Goal: Transaction & Acquisition: Purchase product/service

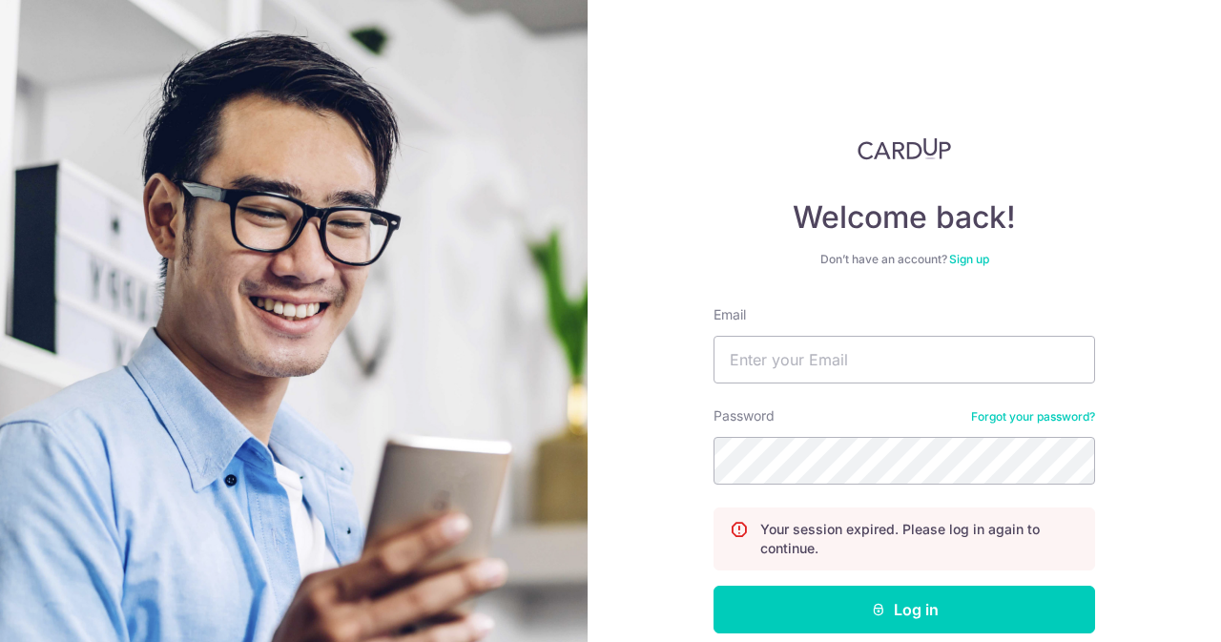
click at [916, 390] on form "Email Password Forgot your password? Your session expired. Please log in again …" at bounding box center [905, 511] width 382 height 412
click at [877, 369] on input "Email" at bounding box center [905, 360] width 382 height 48
type input "[EMAIL_ADDRESS][DOMAIN_NAME]"
click at [714, 586] on button "Log in" at bounding box center [905, 610] width 382 height 48
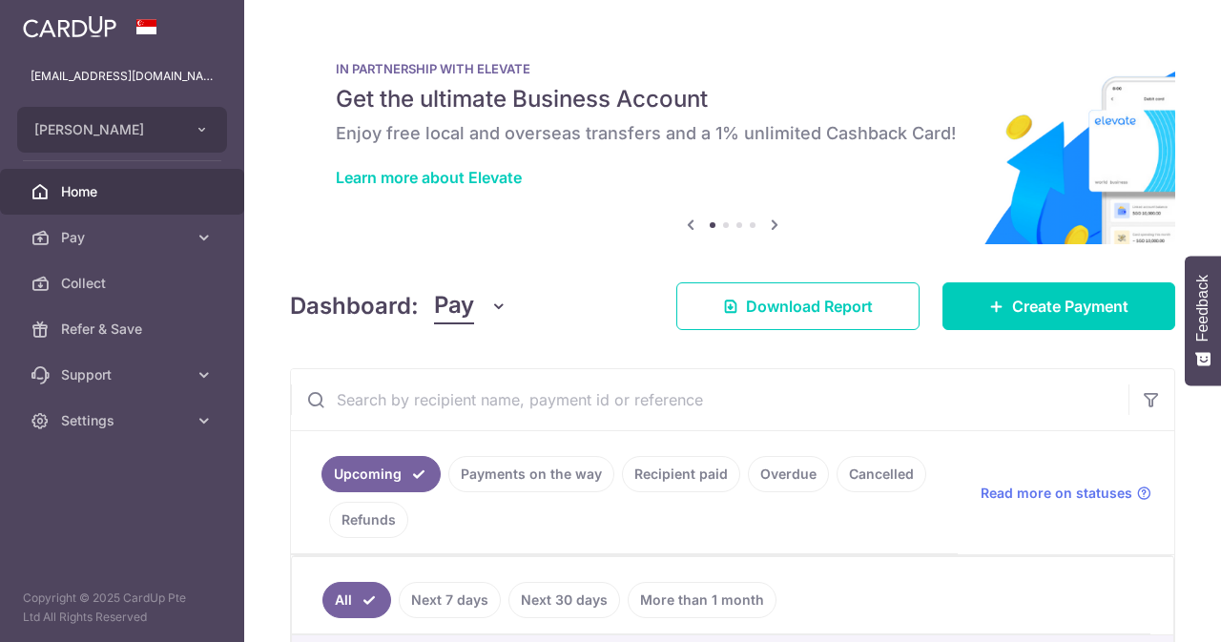
scroll to position [34, 0]
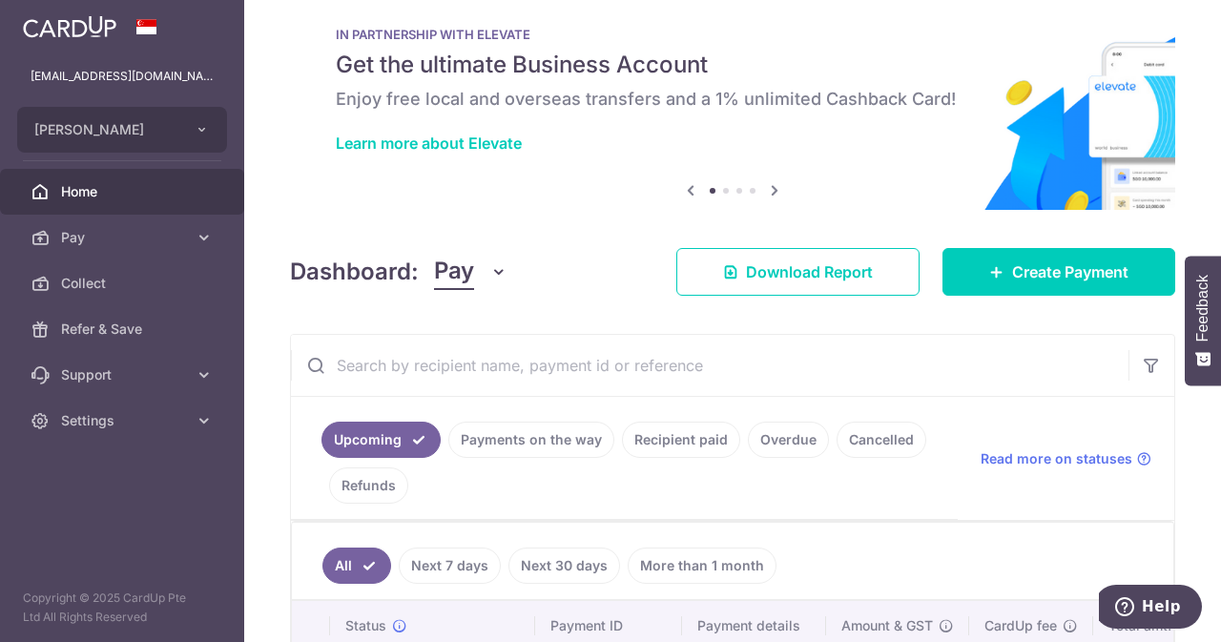
click at [654, 444] on link "Recipient paid" at bounding box center [681, 440] width 118 height 36
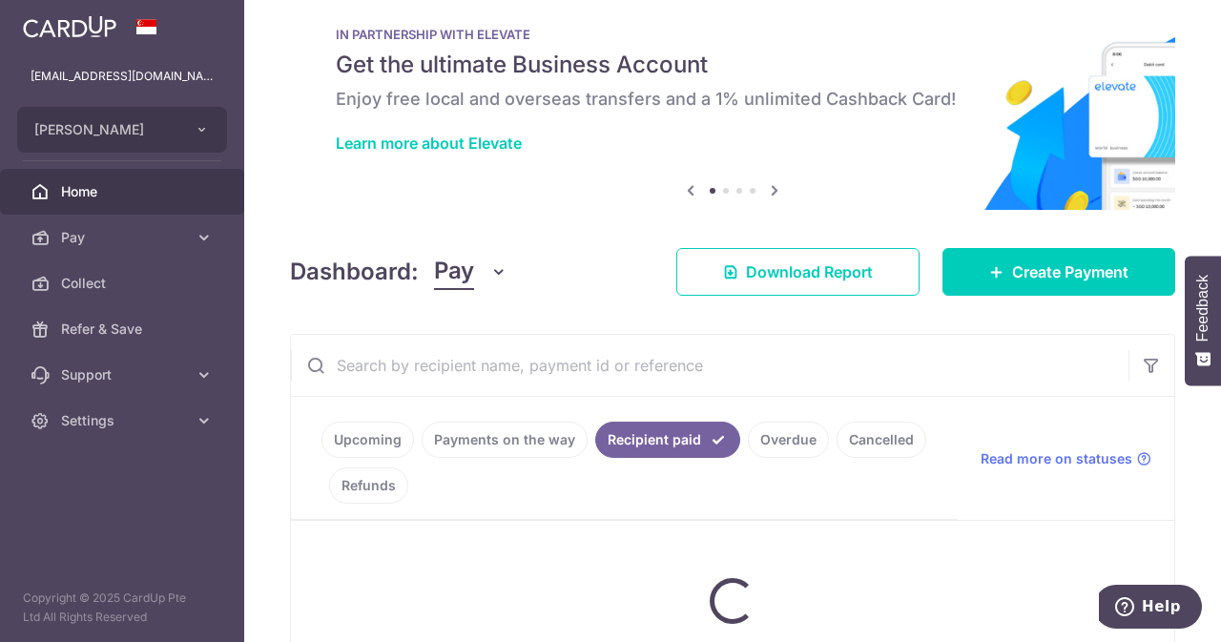
click at [538, 366] on input "text" at bounding box center [710, 365] width 838 height 61
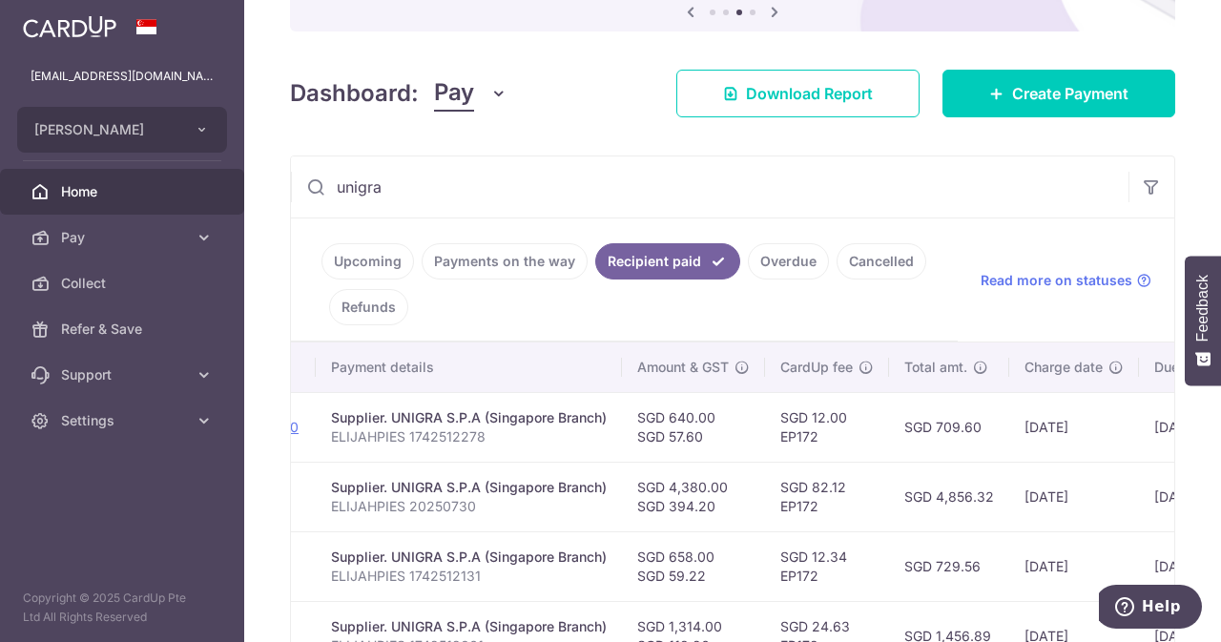
scroll to position [209, 0]
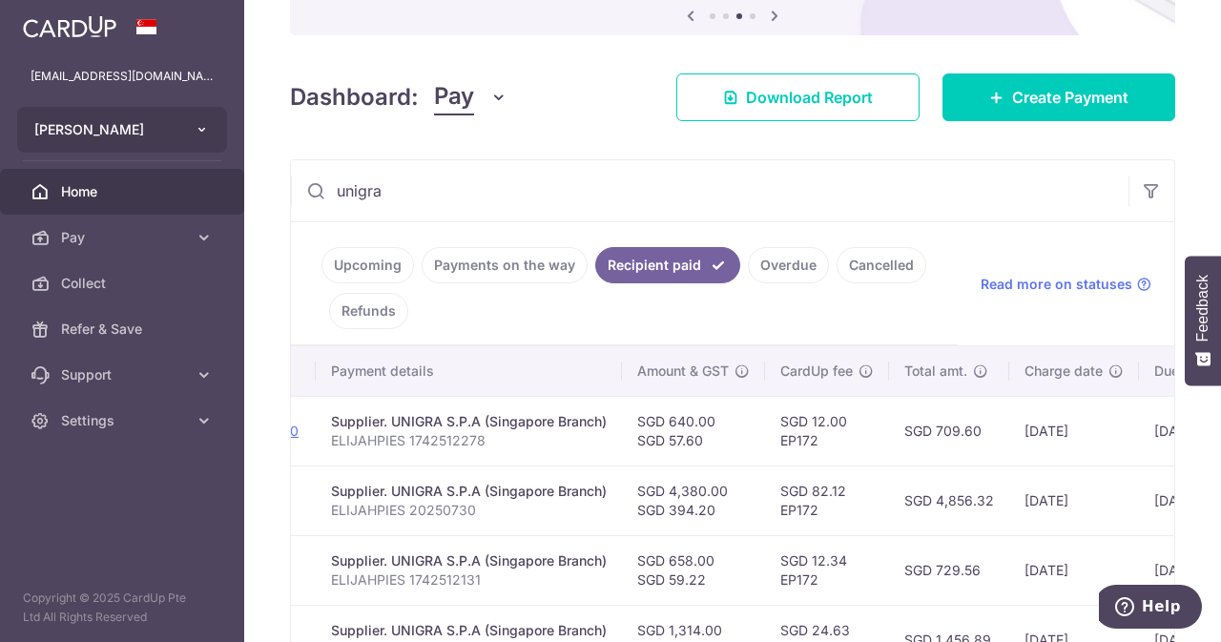
drag, startPoint x: 484, startPoint y: 177, endPoint x: 137, endPoint y: 144, distance: 347.9
click at [137, 144] on main "contact@elijahpies.com.sg ELIJAH PIES Add new company ELIJAH PIES Home Pay Paym…" at bounding box center [610, 321] width 1221 height 642
paste input "1742512369"
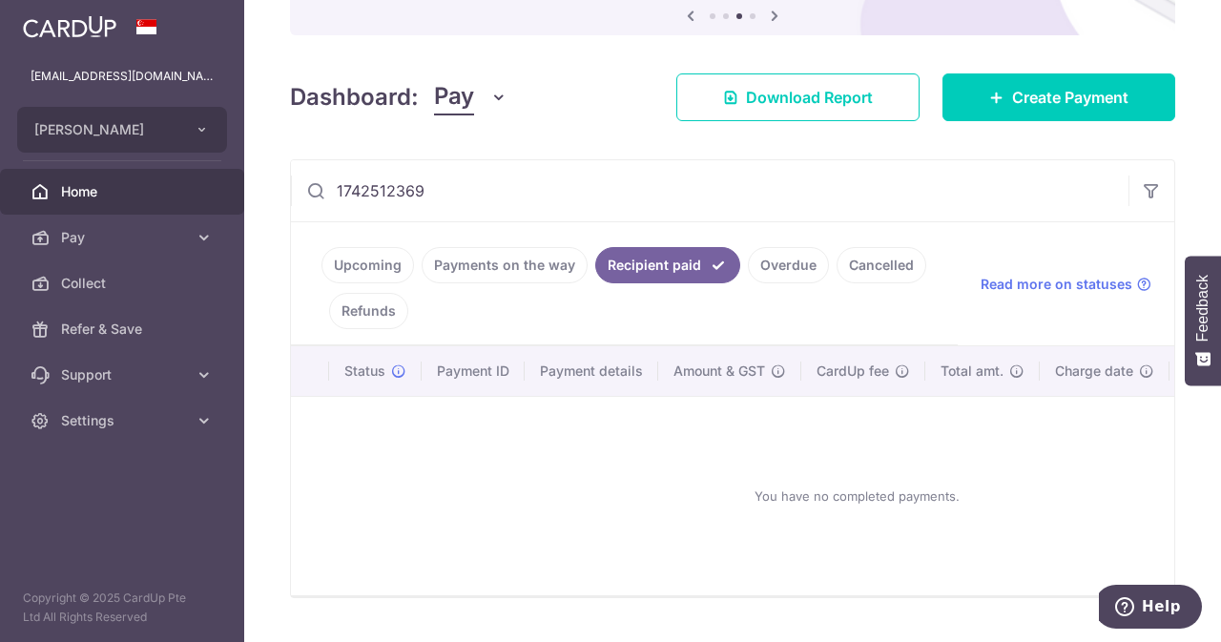
drag, startPoint x: 470, startPoint y: 192, endPoint x: 155, endPoint y: 165, distance: 316.0
click at [155, 165] on main "contact@elijahpies.com.sg ELIJAH PIES Add new company ELIJAH PIES Home Pay Paym…" at bounding box center [610, 321] width 1221 height 642
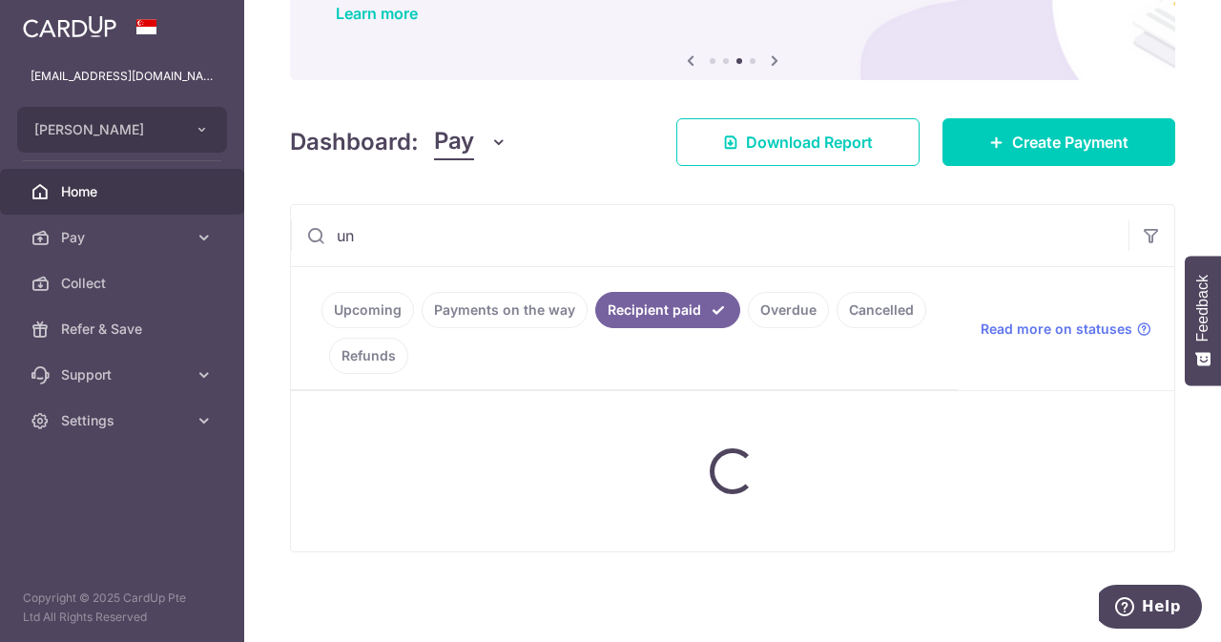
scroll to position [160, 0]
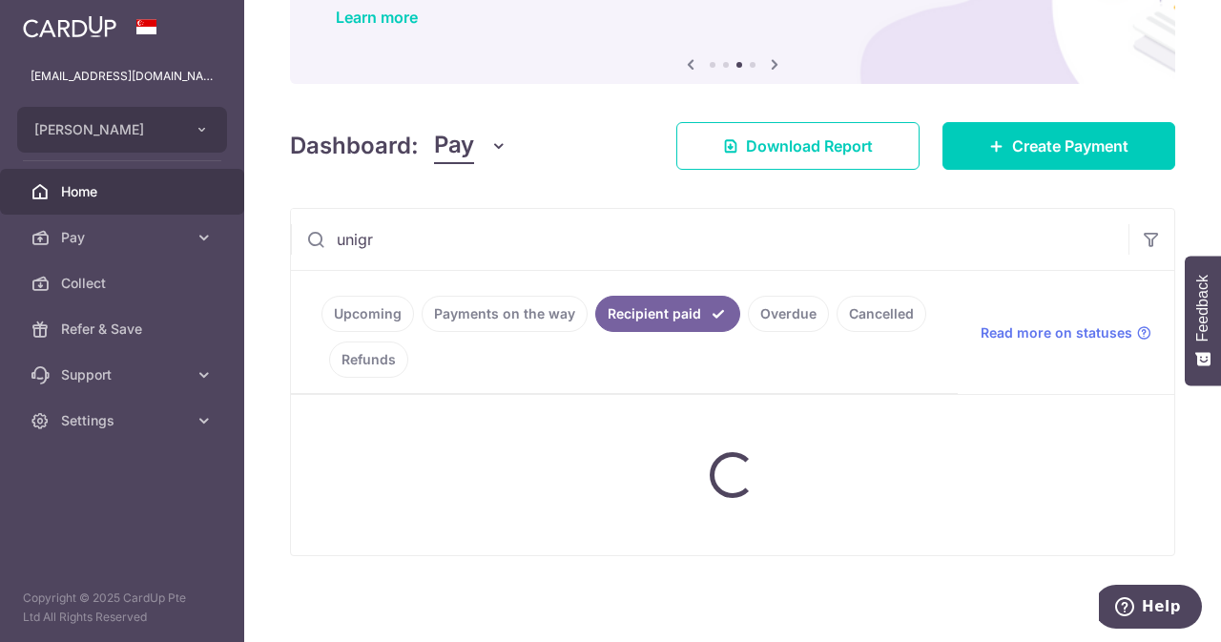
type input "unigra"
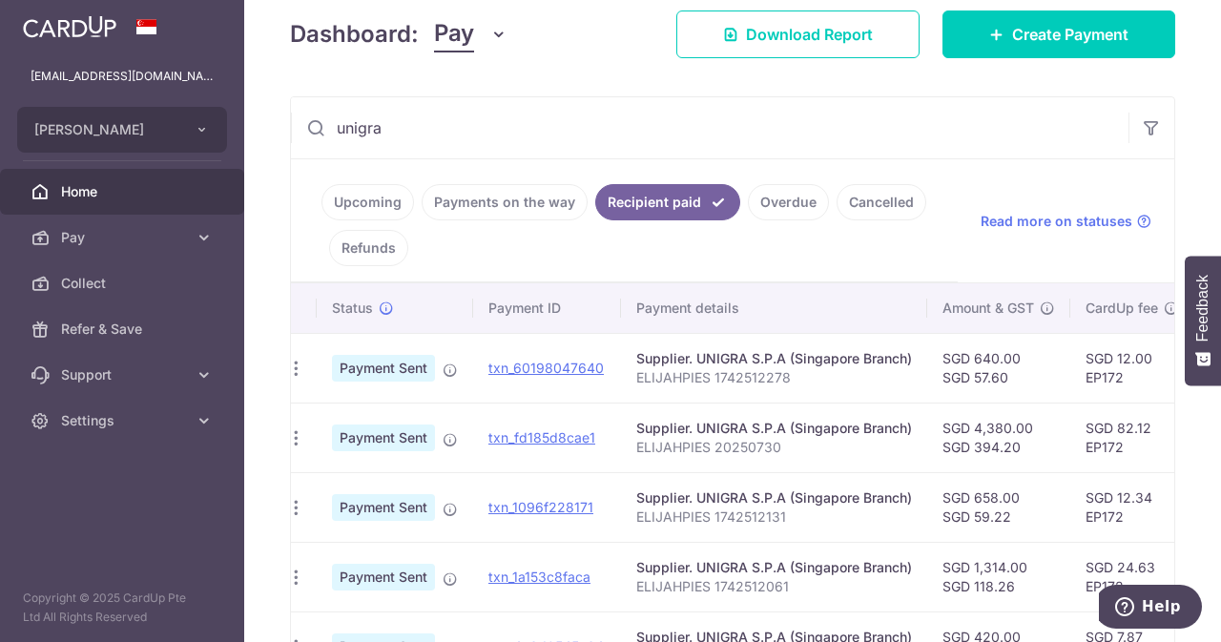
scroll to position [0, 3]
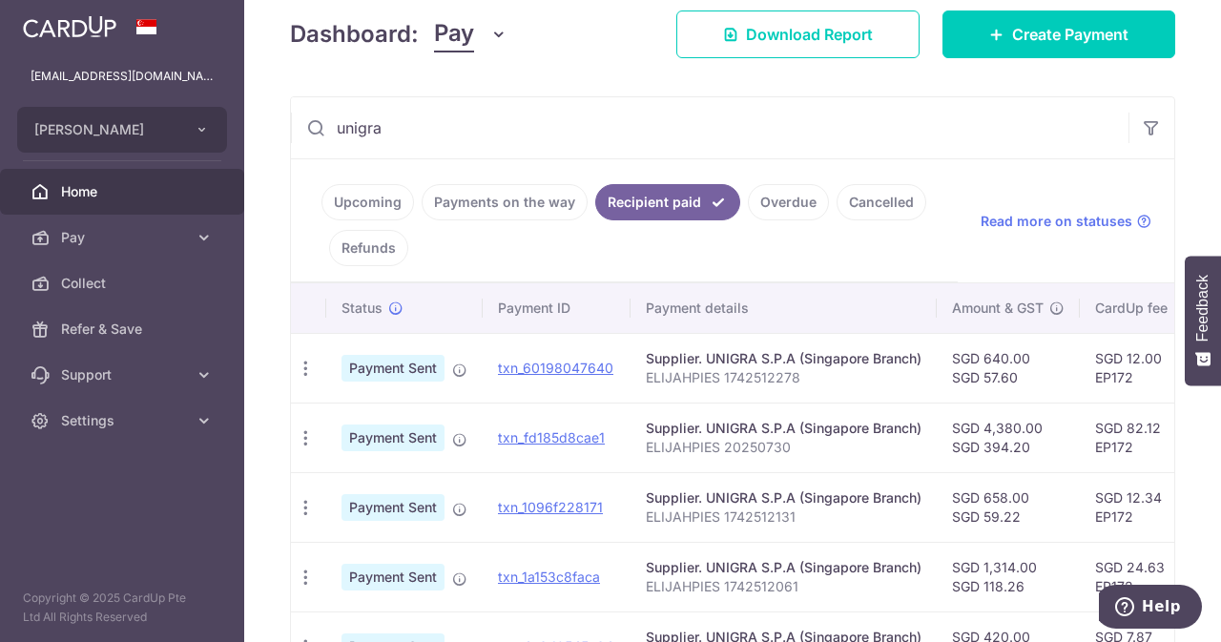
drag, startPoint x: 813, startPoint y: 371, endPoint x: 723, endPoint y: 375, distance: 89.8
drag, startPoint x: 723, startPoint y: 375, endPoint x: 795, endPoint y: 369, distance: 71.8
click at [795, 369] on p "ELIJAHPIES 1742512278" at bounding box center [784, 377] width 276 height 19
copy p "1742512278"
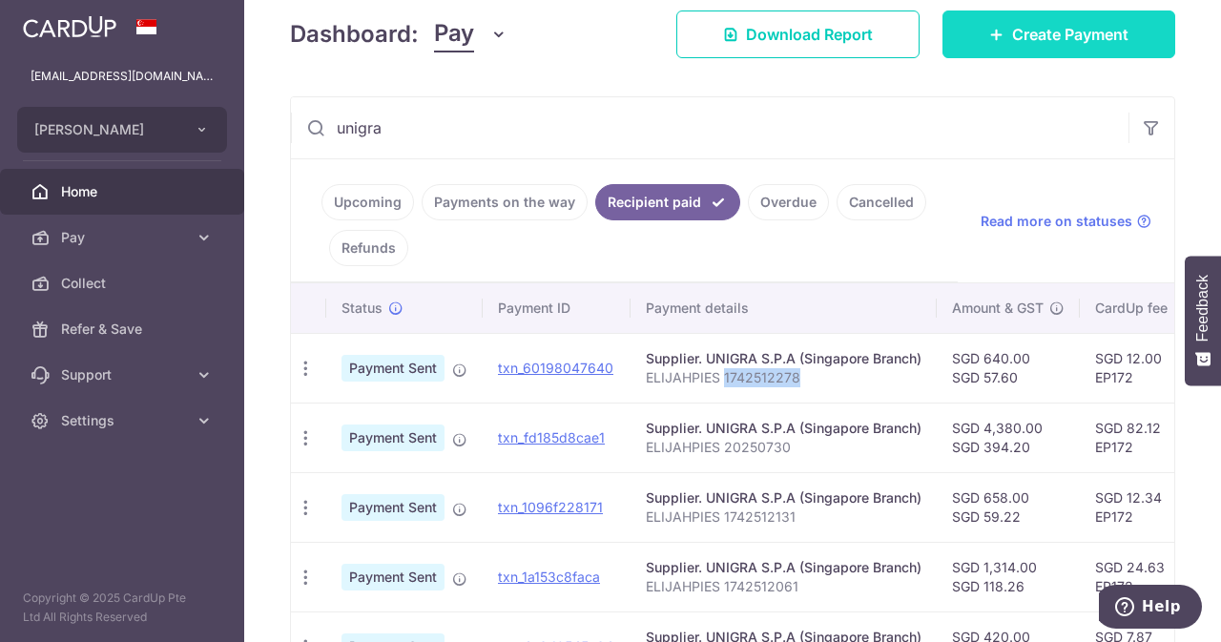
click at [975, 37] on link "Create Payment" at bounding box center [1059, 34] width 233 height 48
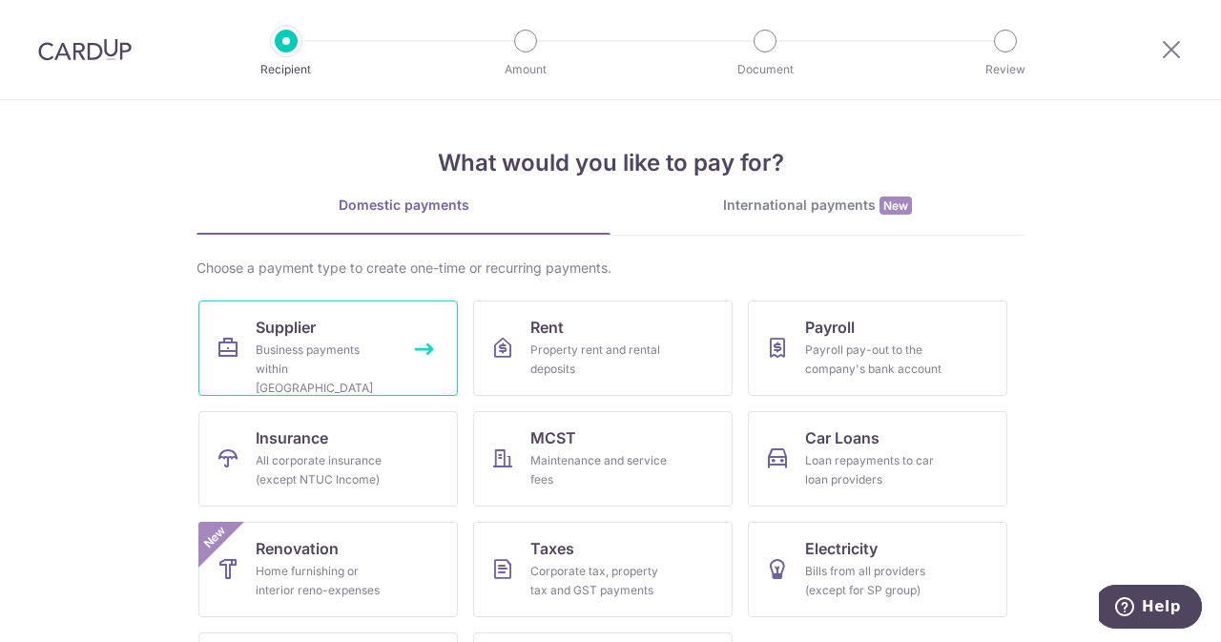
click at [267, 375] on div "Business payments within Singapore" at bounding box center [324, 369] width 137 height 57
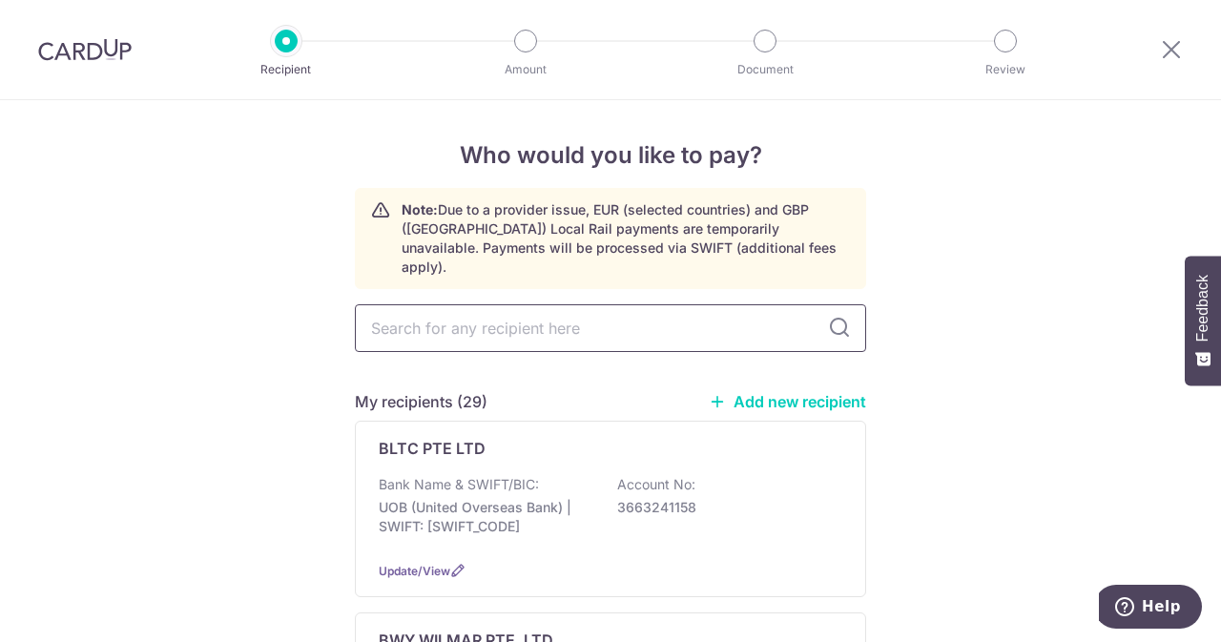
click at [567, 310] on input "text" at bounding box center [611, 328] width 512 height 48
type input "uni"
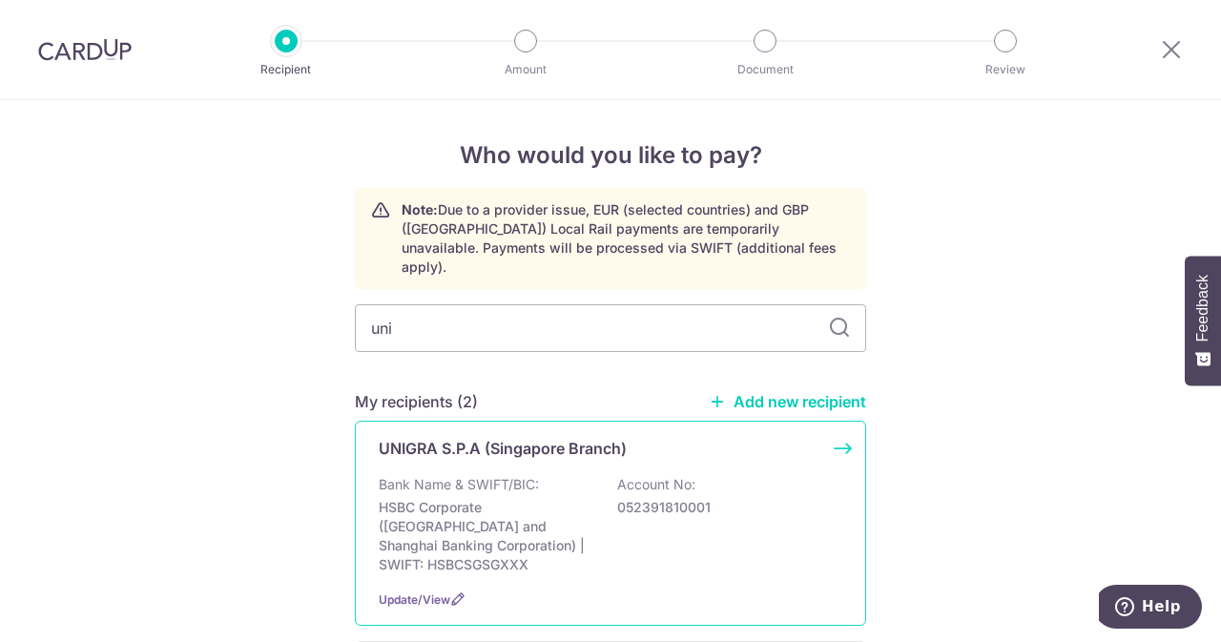
click at [492, 475] on div "Bank Name & SWIFT/BIC: HSBC Corporate (Hongkong and Shanghai Banking Corporatio…" at bounding box center [611, 524] width 464 height 99
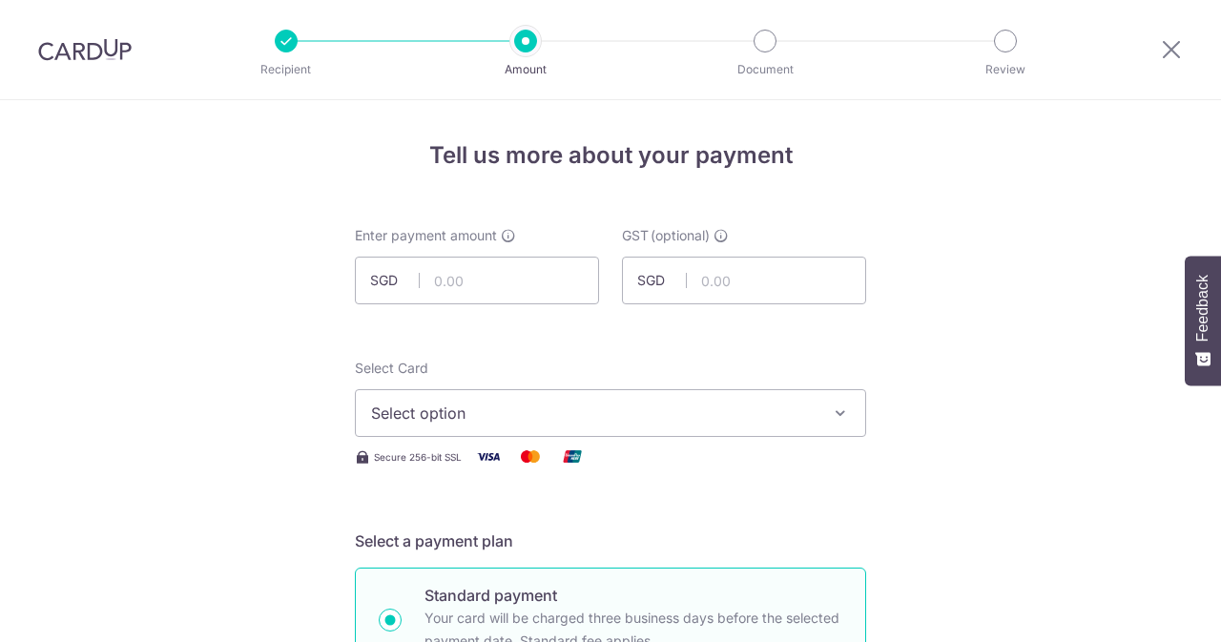
click at [491, 242] on span "Enter payment amount" at bounding box center [426, 235] width 142 height 19
click at [487, 276] on input "text" at bounding box center [477, 281] width 244 height 48
type input "420.00"
type input "37.80"
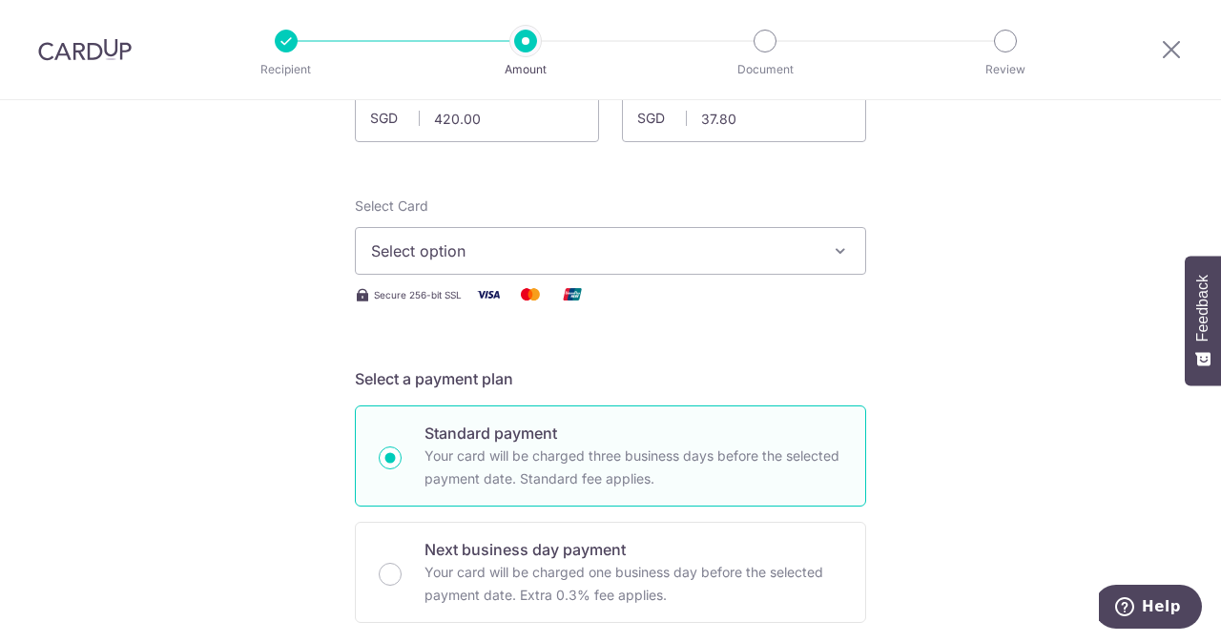
click at [536, 236] on button "Select option" at bounding box center [611, 251] width 512 height 48
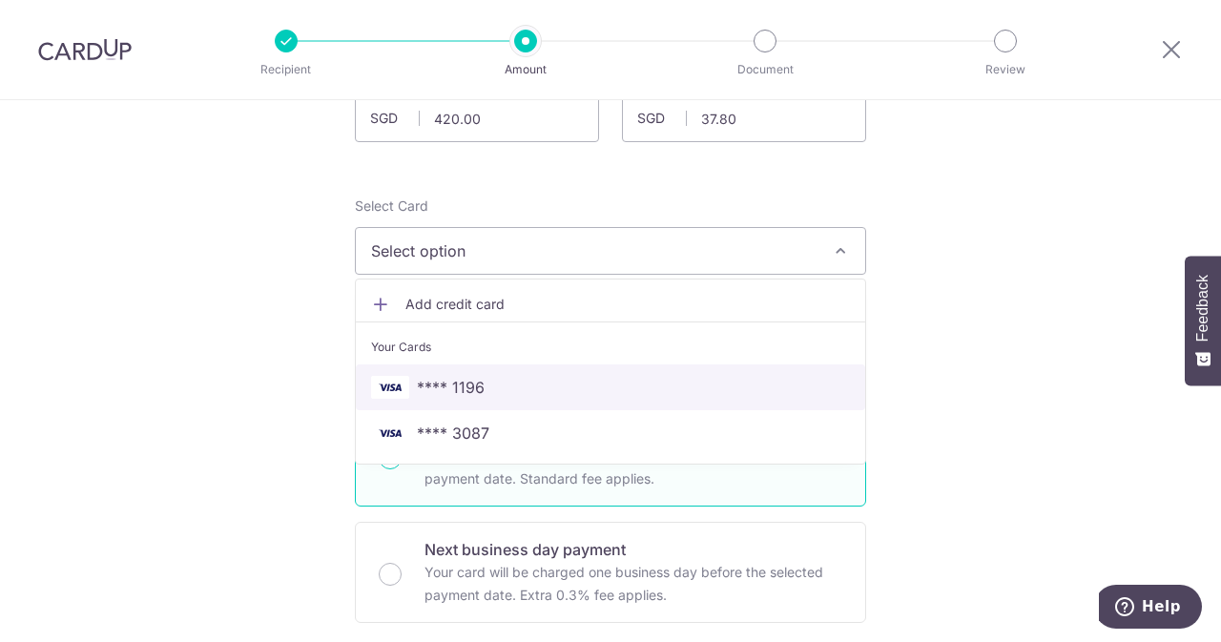
click at [445, 376] on span "**** 1196" at bounding box center [451, 387] width 68 height 23
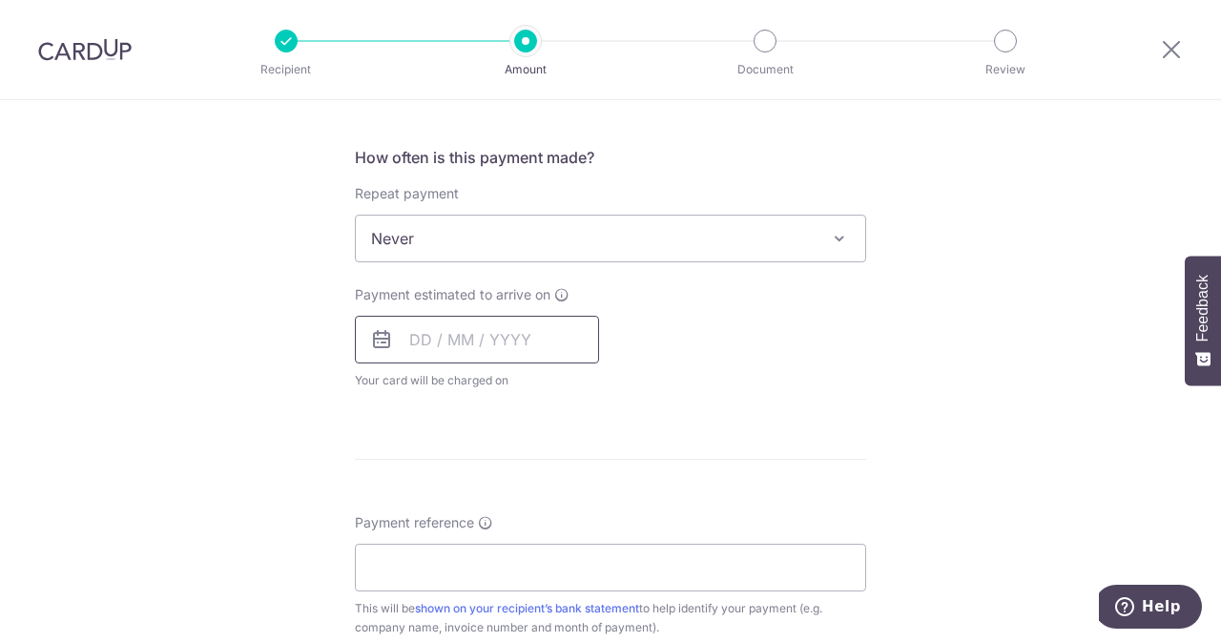
click at [469, 328] on input "text" at bounding box center [477, 340] width 244 height 48
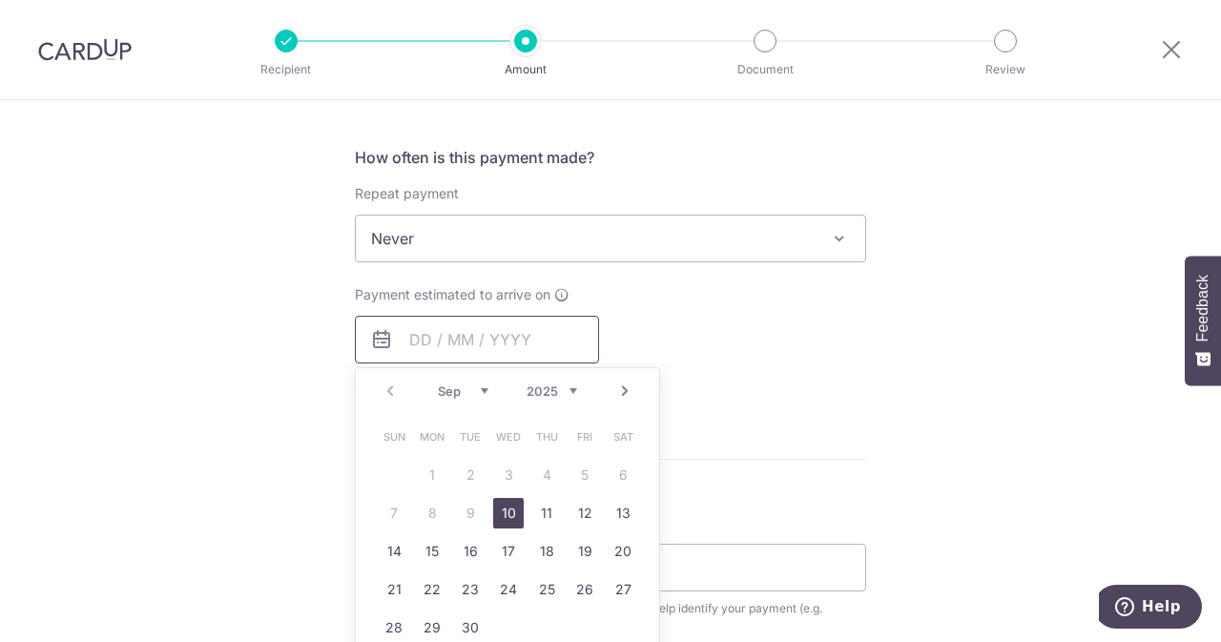
scroll to position [781, 0]
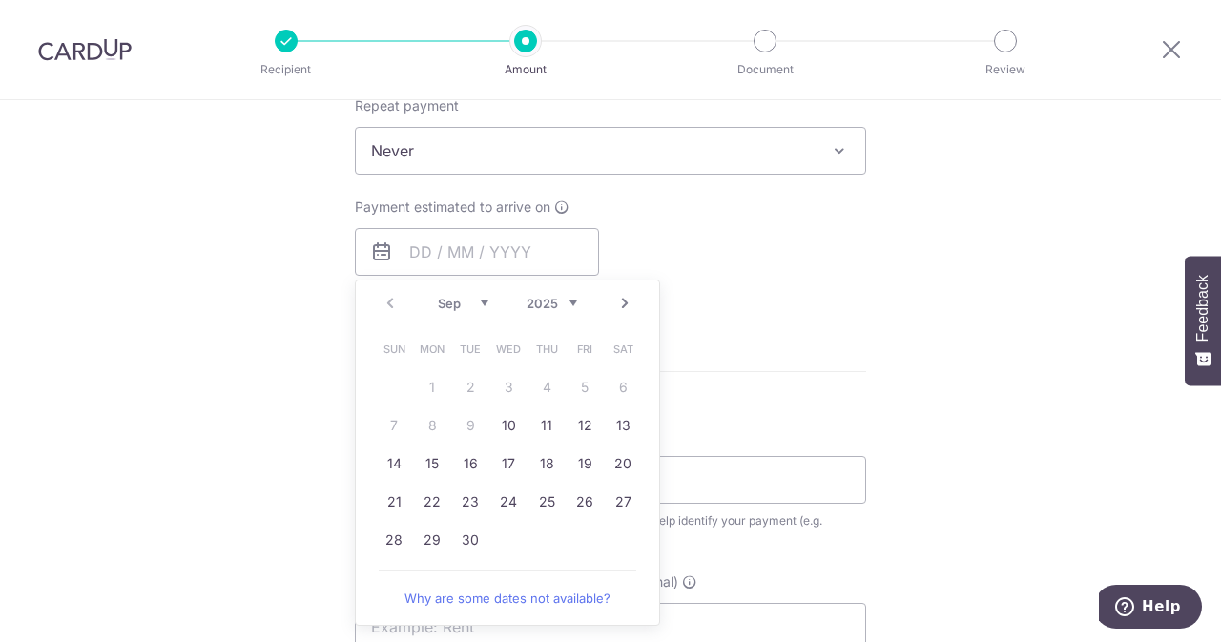
click at [495, 438] on td "10" at bounding box center [509, 426] width 38 height 38
type input "[DATE]"
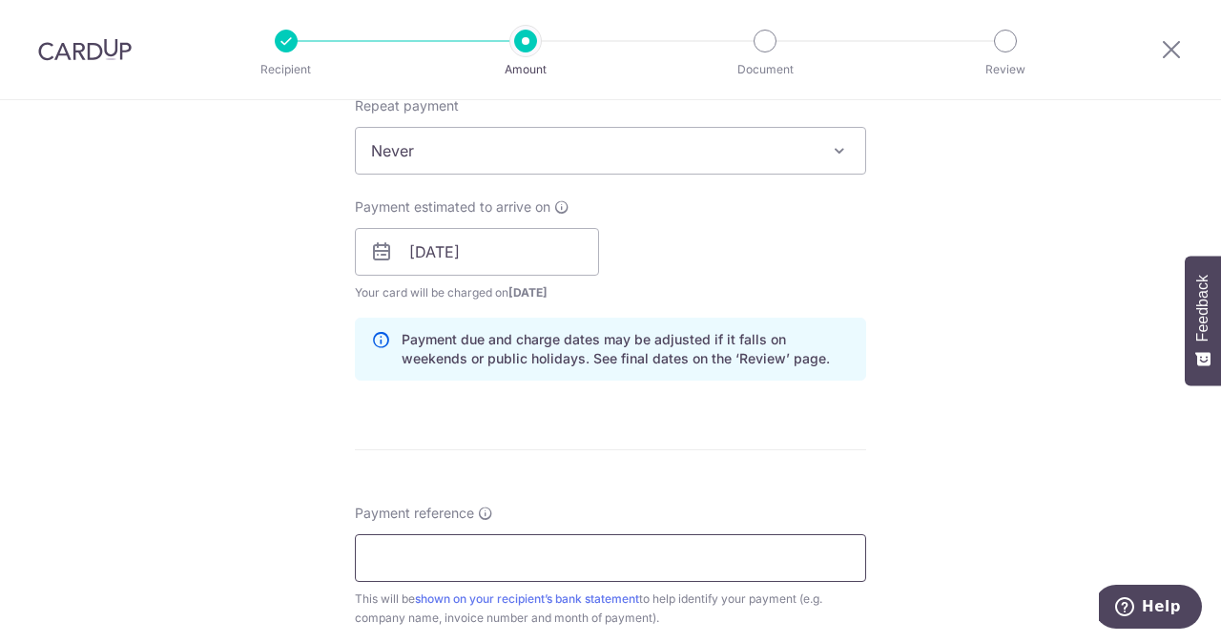
click at [489, 537] on input "Payment reference" at bounding box center [611, 558] width 512 height 48
type input "e"
paste input "1742512369"
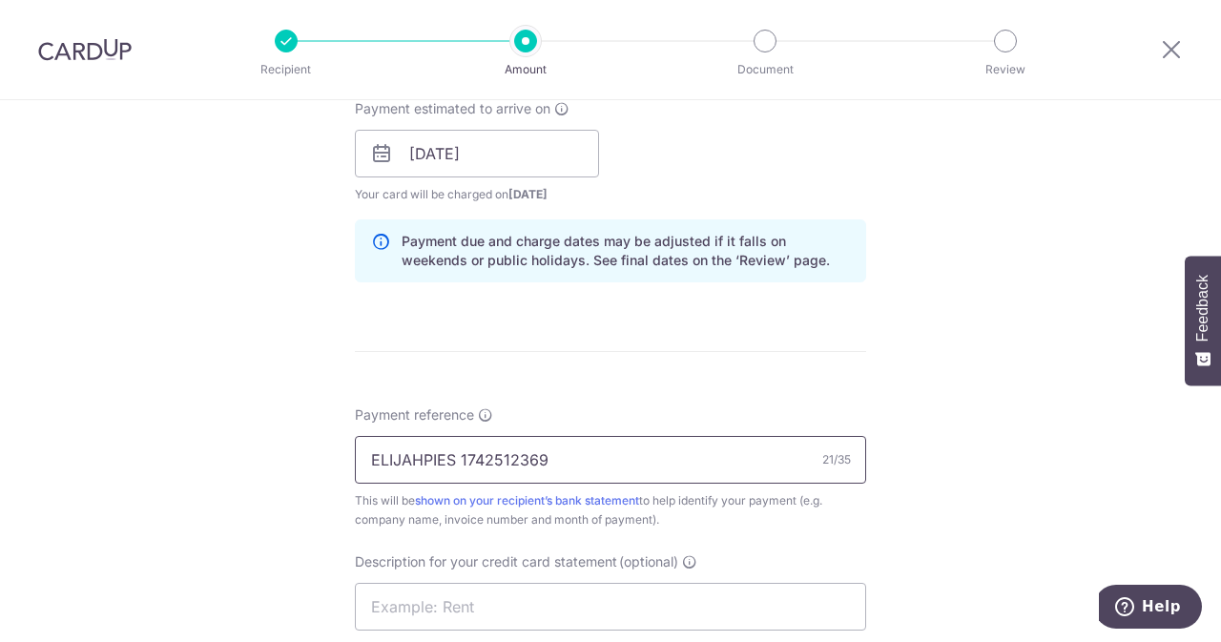
scroll to position [880, 0]
type input "ELIJAHPIES 1742512369"
click at [441, 591] on input "text" at bounding box center [611, 606] width 512 height 48
paste input "1742512369"
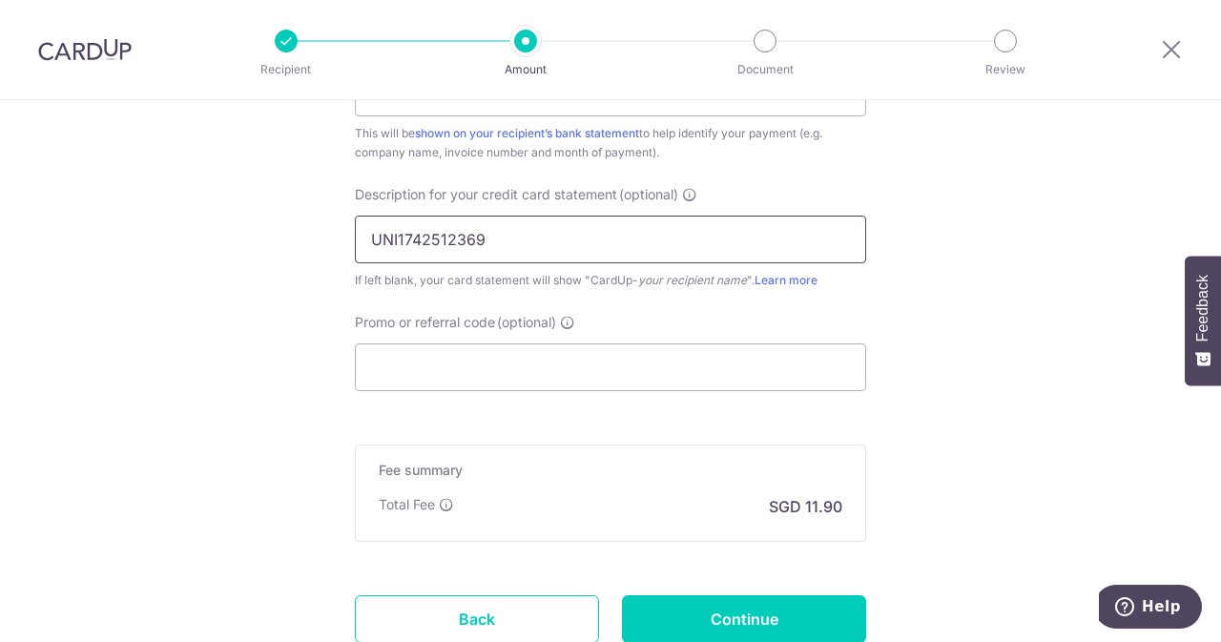
scroll to position [1248, 0]
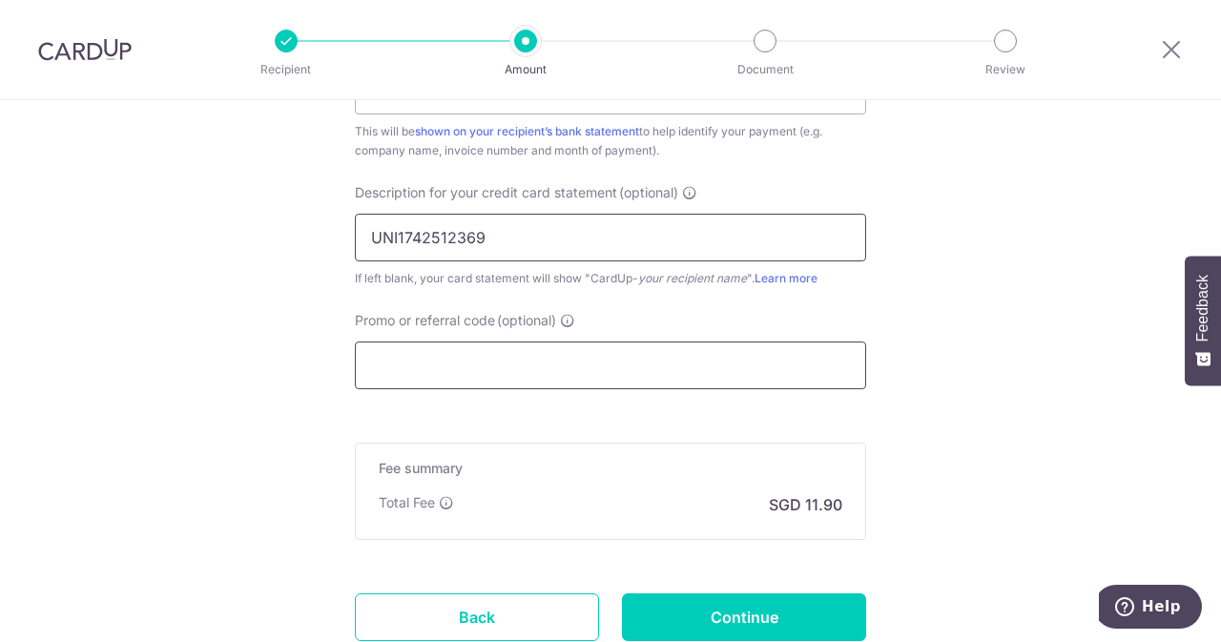
type input "UNI1742512369"
click at [644, 371] on input "Promo or referral code (optional)" at bounding box center [611, 366] width 512 height 48
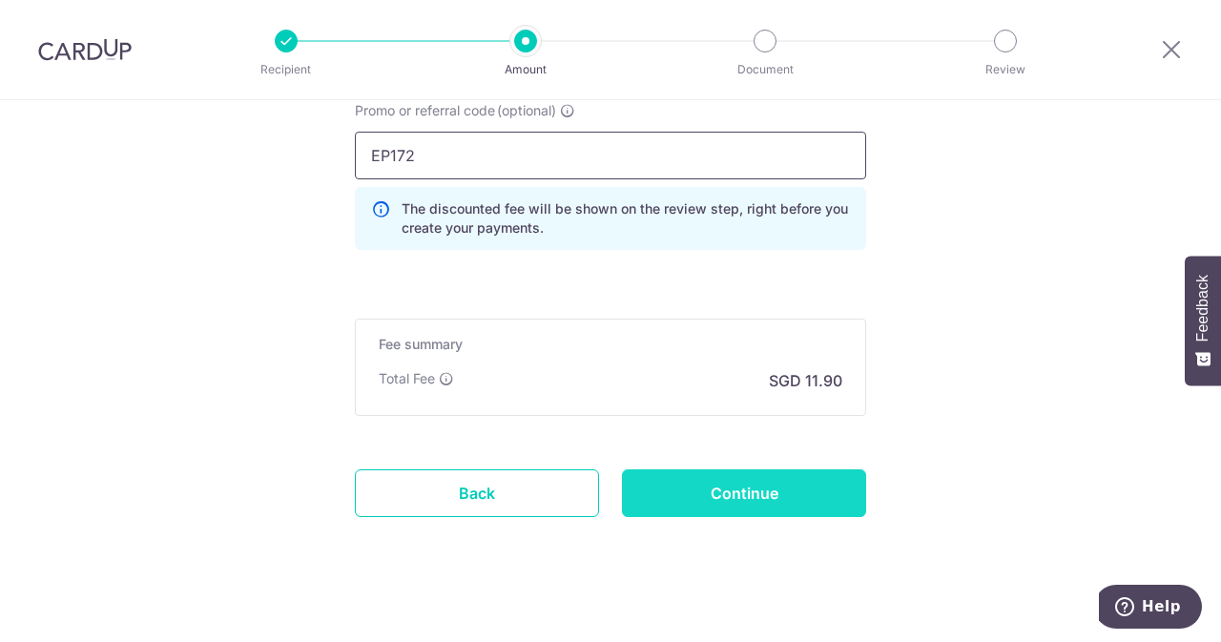
scroll to position [1459, 0]
type input "EP172"
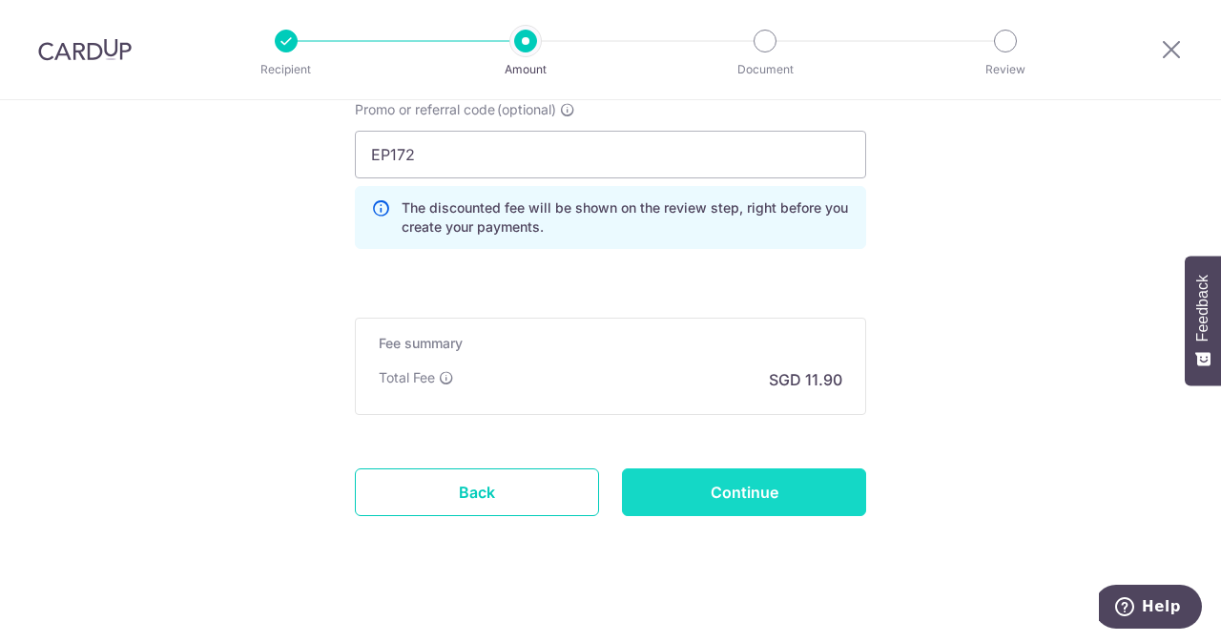
click at [758, 498] on input "Continue" at bounding box center [744, 493] width 244 height 48
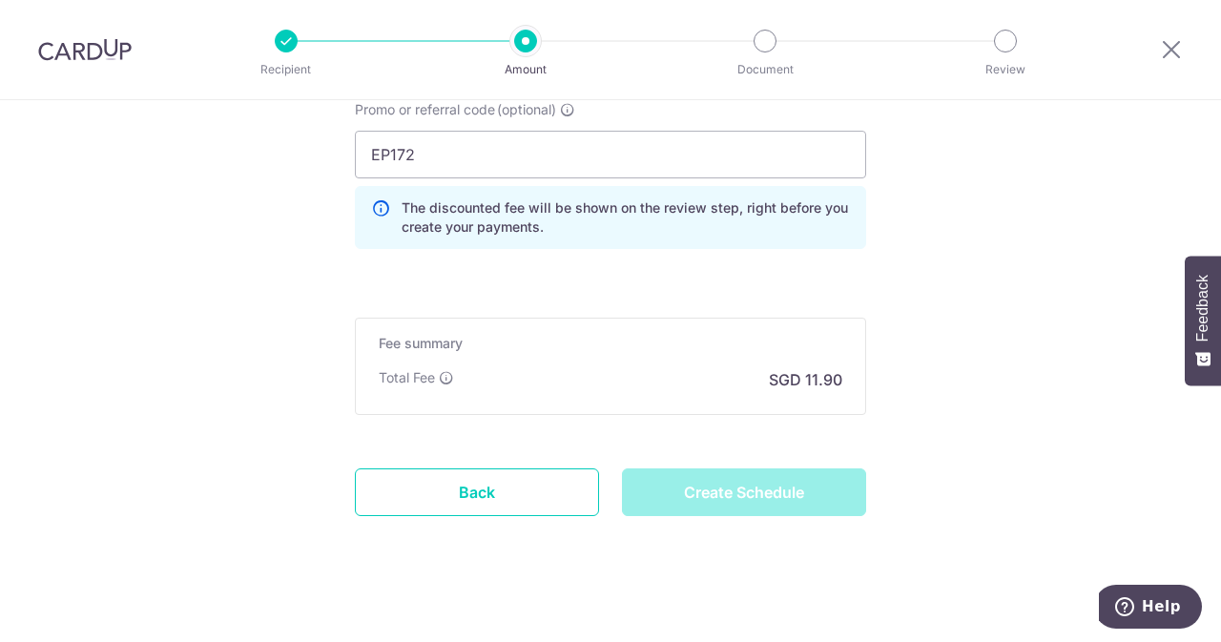
type input "Create Schedule"
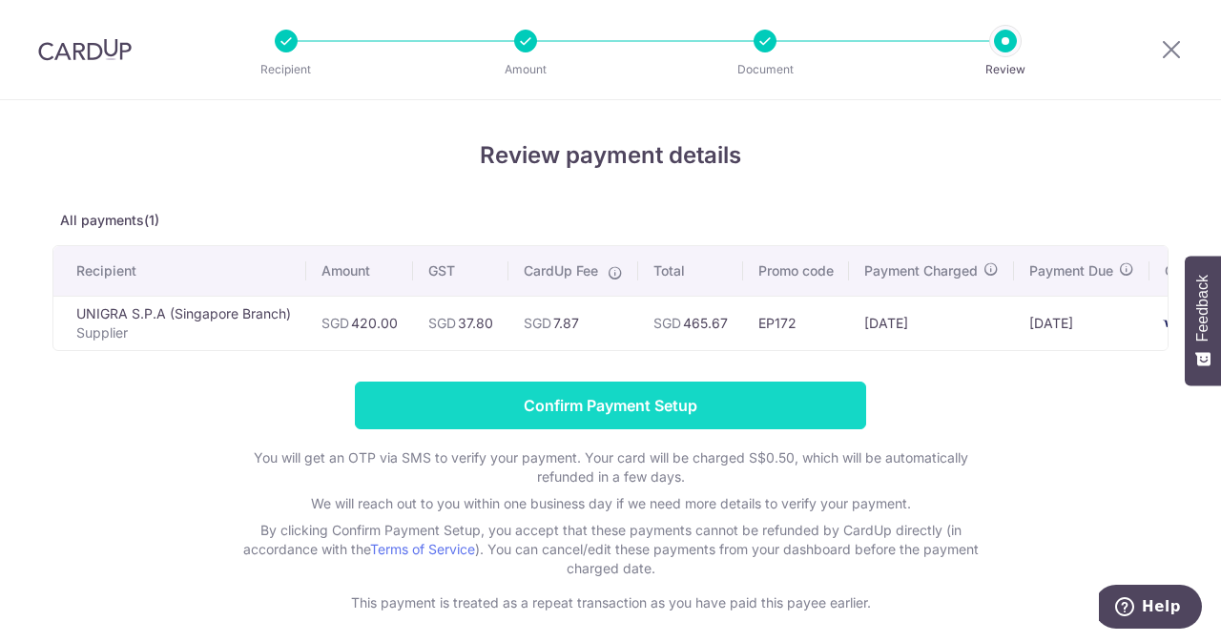
click at [565, 392] on input "Confirm Payment Setup" at bounding box center [611, 406] width 512 height 48
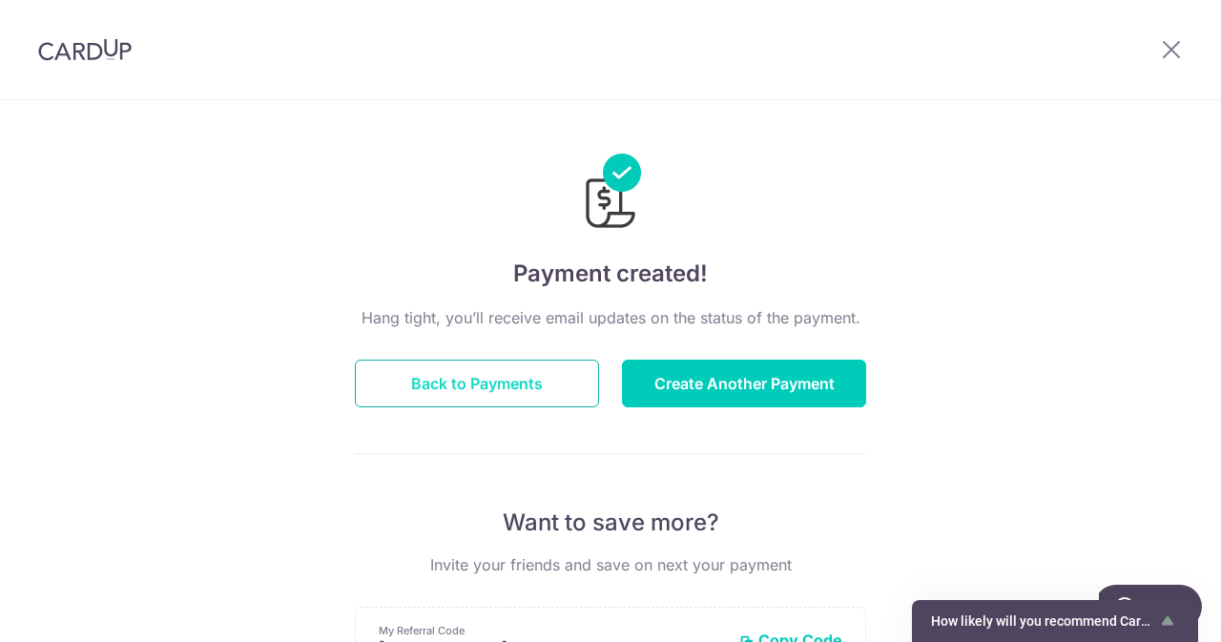
click at [464, 373] on button "Back to Payments" at bounding box center [477, 384] width 244 height 48
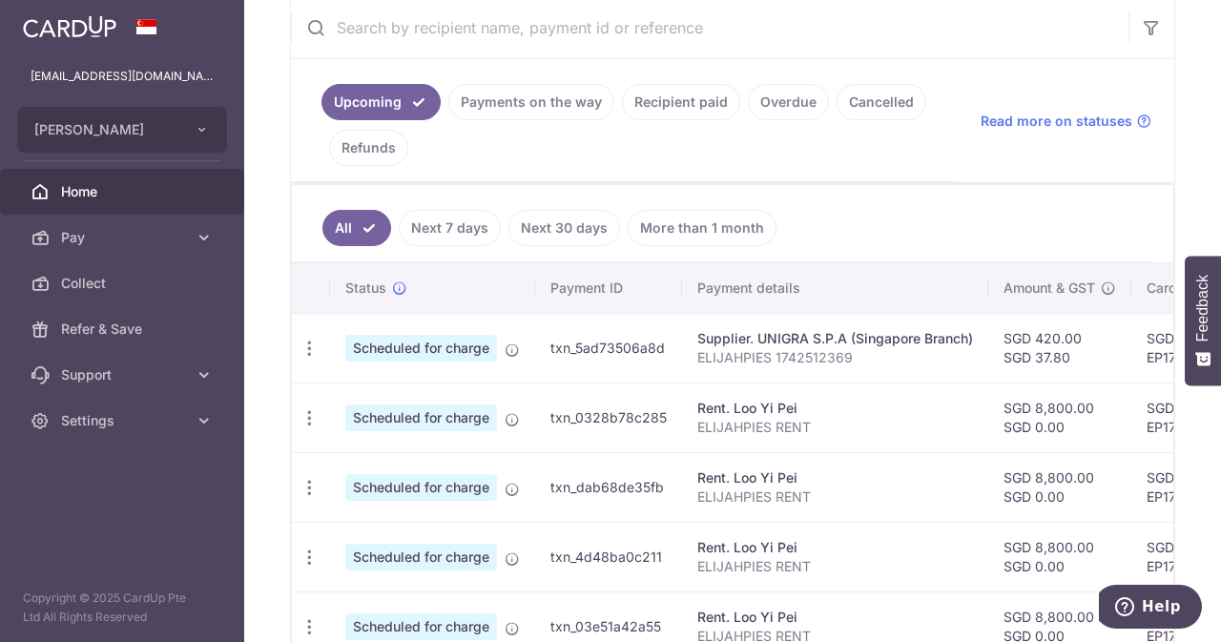
scroll to position [486, 0]
